Goal: Task Accomplishment & Management: Manage account settings

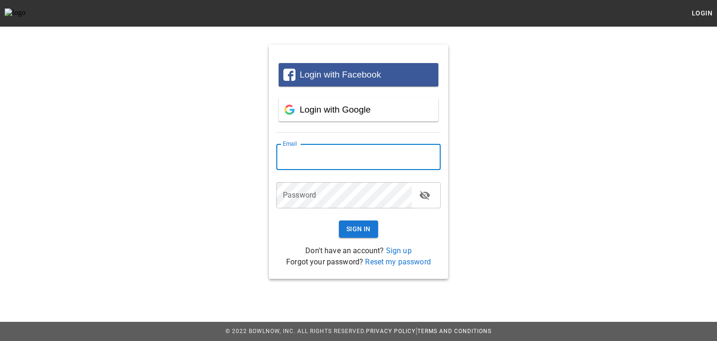
click at [315, 157] on input "email" at bounding box center [358, 157] width 164 height 26
type input "**********"
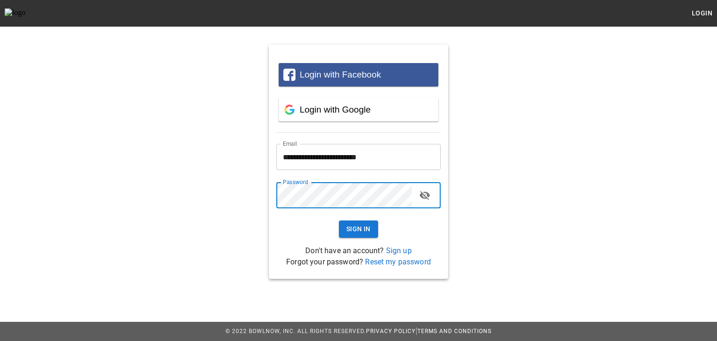
click at [339, 220] on button "Sign In" at bounding box center [358, 228] width 39 height 17
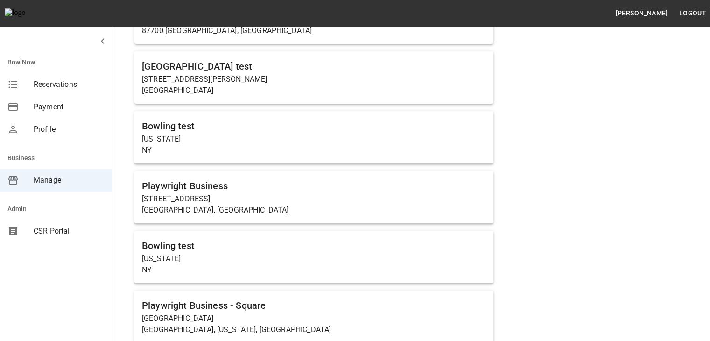
scroll to position [346, 0]
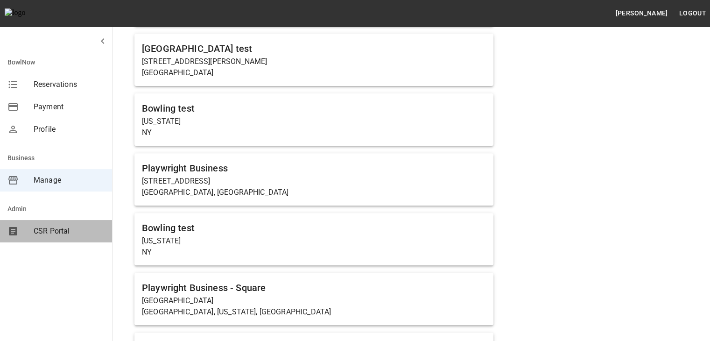
click at [50, 224] on div "CSR Portal" at bounding box center [56, 231] width 112 height 22
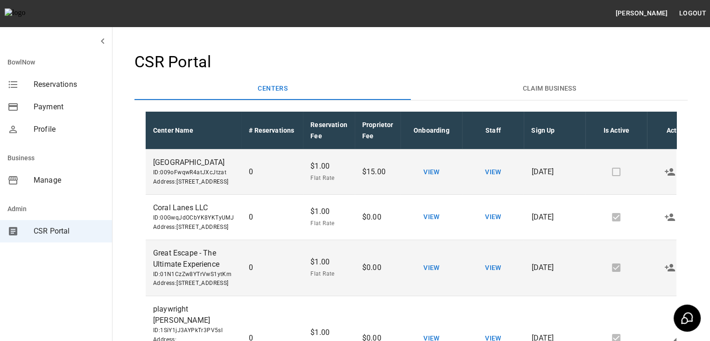
scroll to position [0, 4]
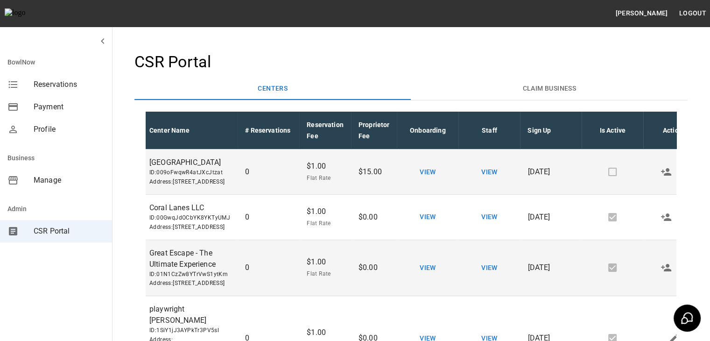
click at [313, 183] on span "Flat Rate" at bounding box center [324, 178] width 37 height 9
click at [314, 172] on p "$1.00" at bounding box center [324, 165] width 37 height 11
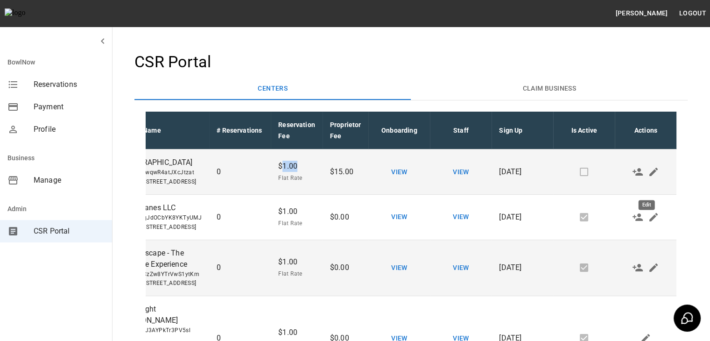
click at [649, 176] on icon "Edit" at bounding box center [653, 171] width 8 height 8
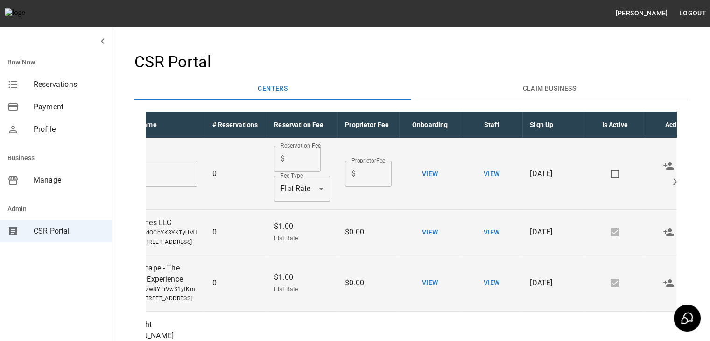
scroll to position [0, 0]
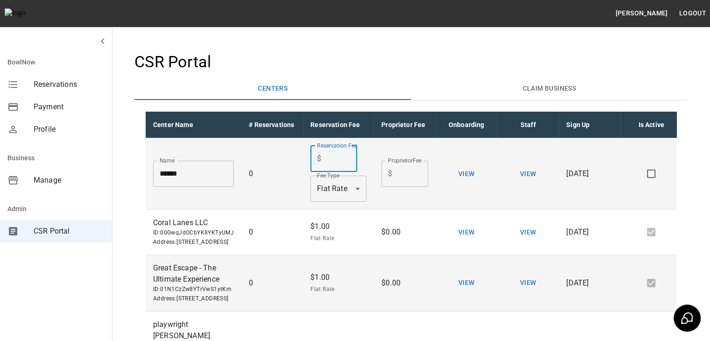
click at [345, 159] on input "*" at bounding box center [341, 159] width 32 height 26
click at [344, 153] on input "*" at bounding box center [341, 159] width 32 height 26
type input "*"
click at [344, 156] on input "*" at bounding box center [341, 159] width 32 height 26
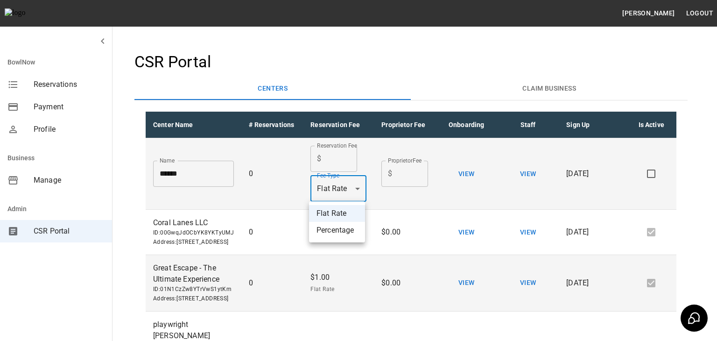
click at [350, 184] on body "[PERSON_NAME] Logout BowlNow Reservations Payment Profile Business Manage Admin…" at bounding box center [358, 282] width 717 height 565
click at [335, 226] on li "Percentage" at bounding box center [337, 230] width 56 height 17
type input "**********"
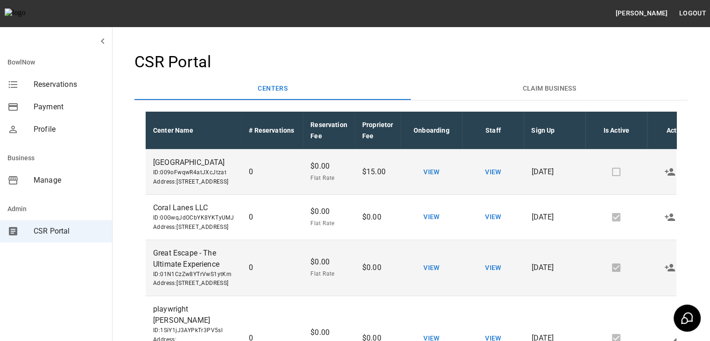
scroll to position [0, 36]
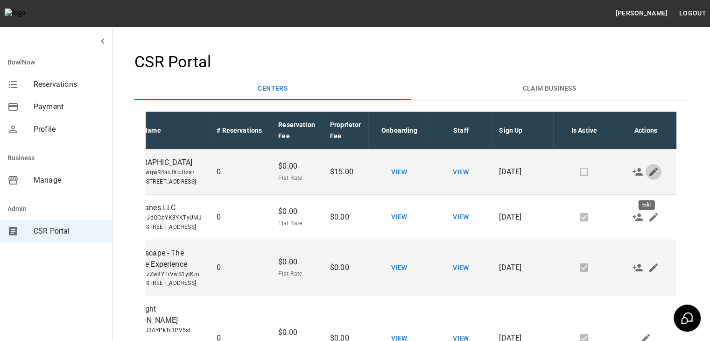
click at [649, 176] on icon "Edit" at bounding box center [653, 171] width 8 height 8
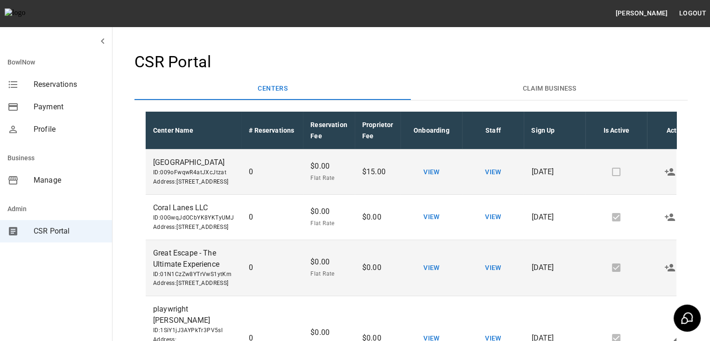
scroll to position [0, 36]
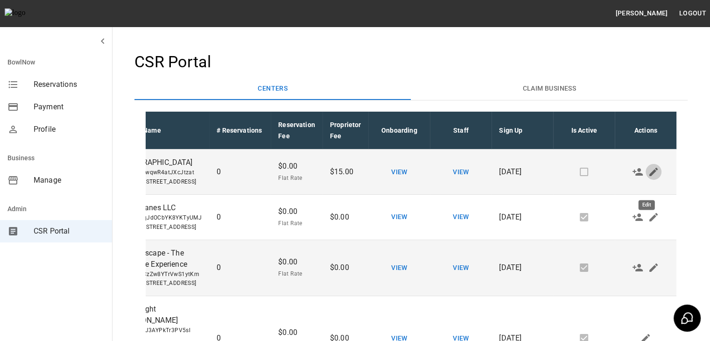
click at [649, 176] on icon "Edit" at bounding box center [653, 171] width 8 height 8
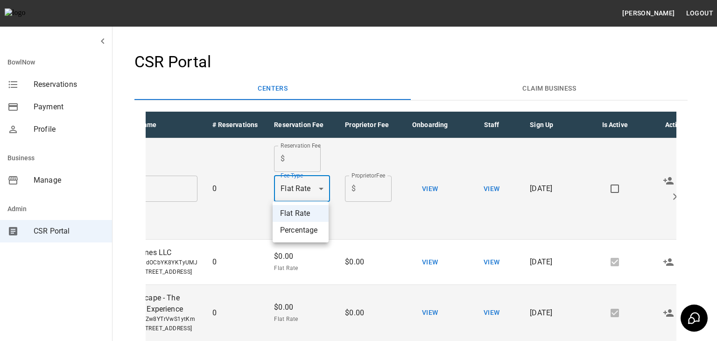
click at [306, 191] on body "Dhuha Hasan hasan Logout BowlNow Reservations Payment Profile Business Manage A…" at bounding box center [358, 282] width 717 height 565
click at [298, 231] on li "Percentage" at bounding box center [300, 230] width 56 height 17
type input "**********"
